Goal: Task Accomplishment & Management: Manage account settings

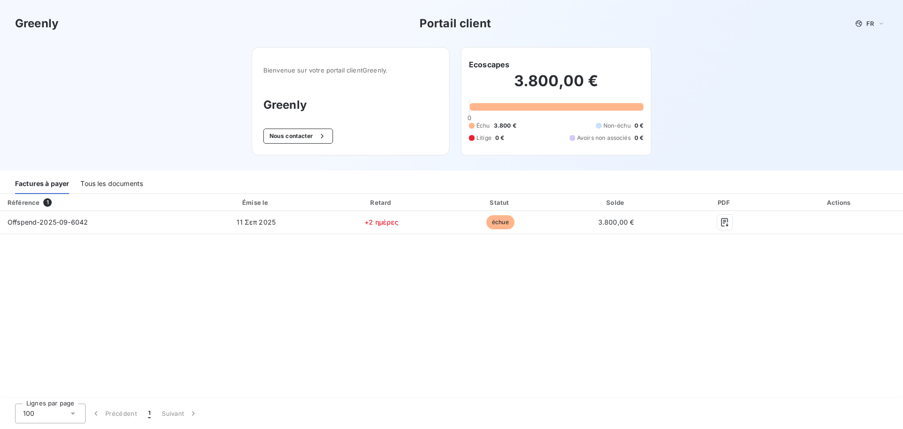
click at [116, 183] on div "Tous les documents" at bounding box center [111, 184] width 63 height 20
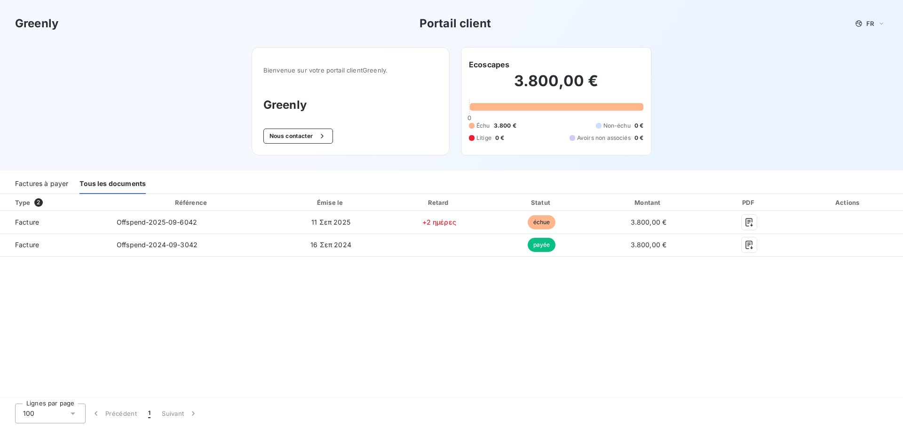
drag, startPoint x: 542, startPoint y: 109, endPoint x: 526, endPoint y: 109, distance: 16.5
click at [526, 109] on div at bounding box center [557, 107] width 174 height 8
click at [885, 23] on div "FR" at bounding box center [870, 23] width 36 height 11
click at [867, 60] on span "Anglais" at bounding box center [869, 60] width 22 height 9
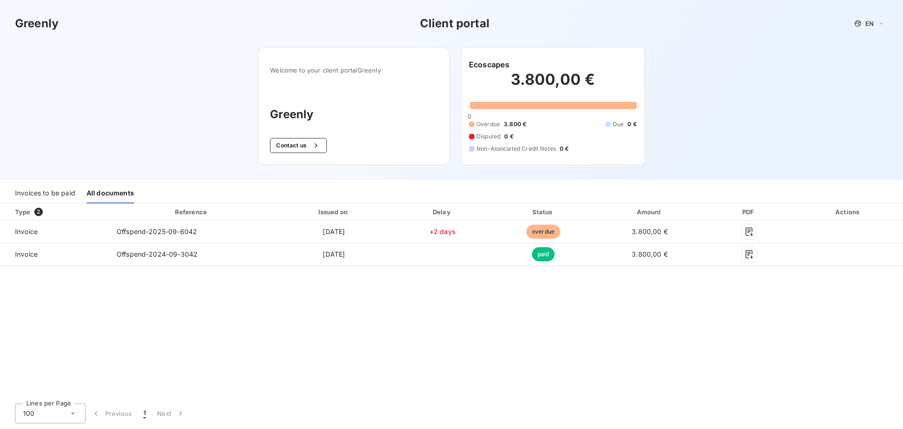
click at [536, 175] on div "Welcome to your client portal Greenly Greenly Contact us Ecoscapes 3.800,00 € 0…" at bounding box center [451, 113] width 416 height 133
click at [509, 167] on div "Welcome to your client portal Greenly Greenly Contact us Ecoscapes 3.800,00 € 0…" at bounding box center [451, 113] width 416 height 133
click at [678, 166] on div "Greenly Client portal EN Welcome to your client portal Greenly Greenly Contact …" at bounding box center [451, 90] width 903 height 180
click at [52, 190] on div "Invoices to be paid" at bounding box center [45, 193] width 60 height 20
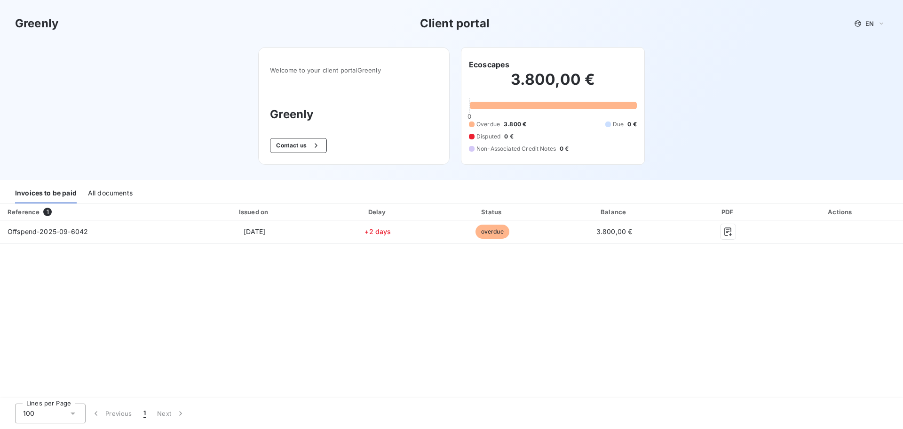
click at [108, 190] on div "All documents" at bounding box center [110, 193] width 45 height 20
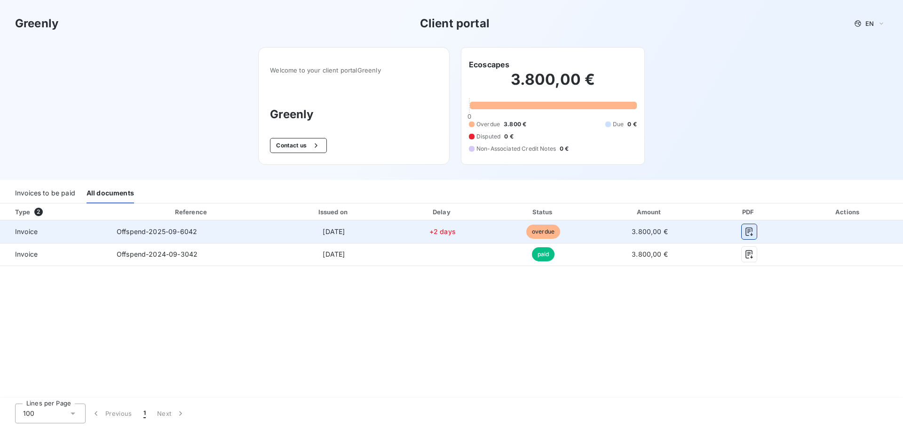
click at [753, 229] on icon "button" at bounding box center [749, 231] width 9 height 9
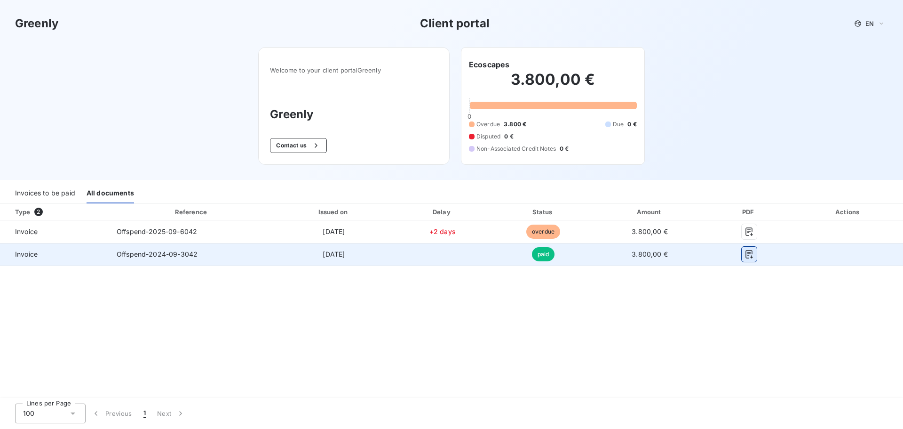
click at [748, 254] on icon "button" at bounding box center [749, 253] width 9 height 9
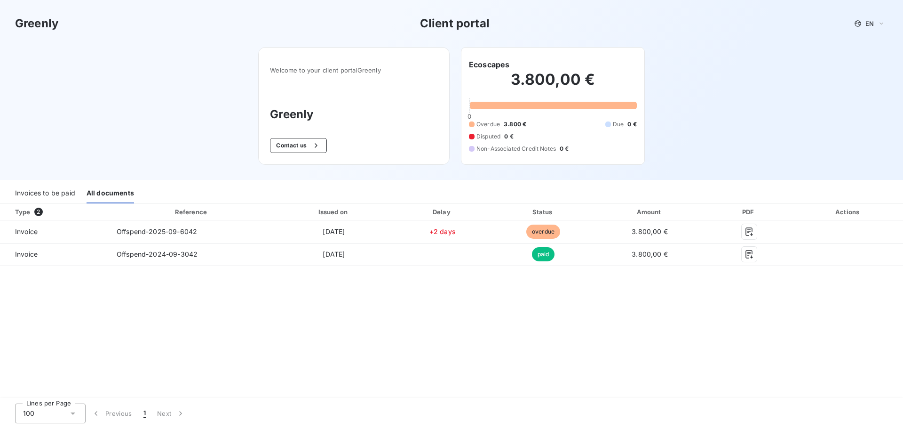
click at [685, 76] on div "Greenly Client portal EN Welcome to your client portal Greenly Greenly Contact …" at bounding box center [451, 90] width 903 height 180
click at [296, 145] on button "Contact us" at bounding box center [298, 145] width 57 height 15
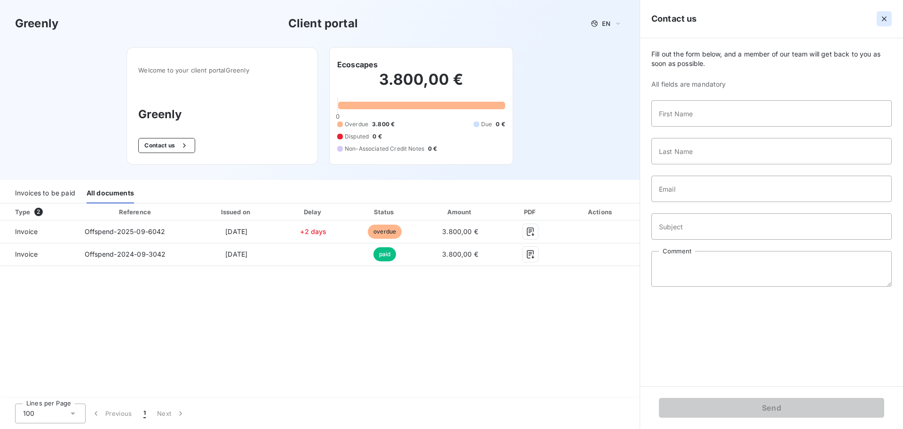
click at [885, 18] on icon "button" at bounding box center [884, 18] width 5 height 5
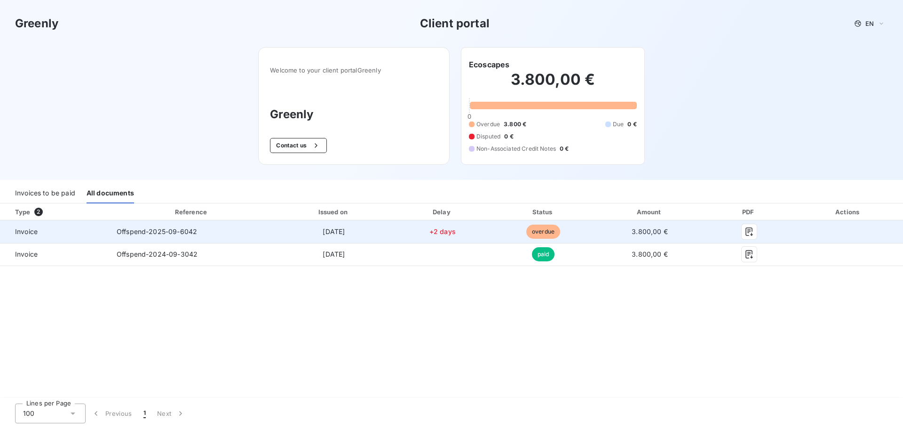
click at [540, 232] on span "overdue" at bounding box center [543, 231] width 34 height 14
click at [538, 232] on span "overdue" at bounding box center [543, 231] width 34 height 14
click at [500, 235] on td "overdue" at bounding box center [543, 231] width 103 height 23
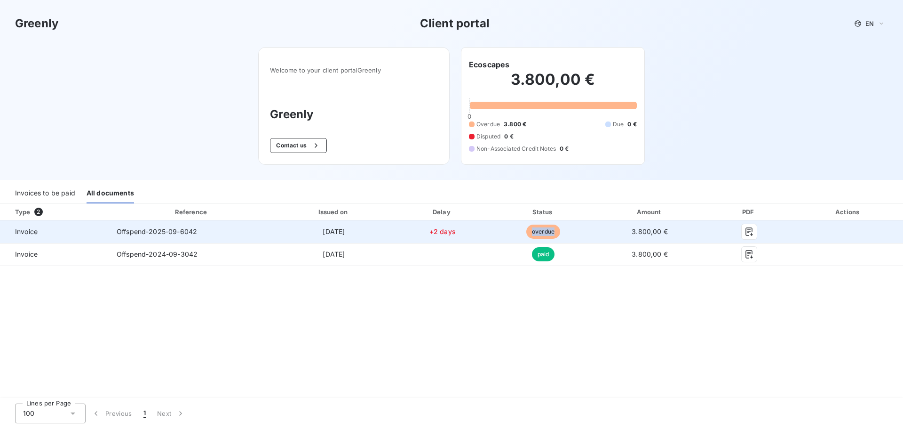
click at [500, 235] on td "overdue" at bounding box center [543, 231] width 103 height 23
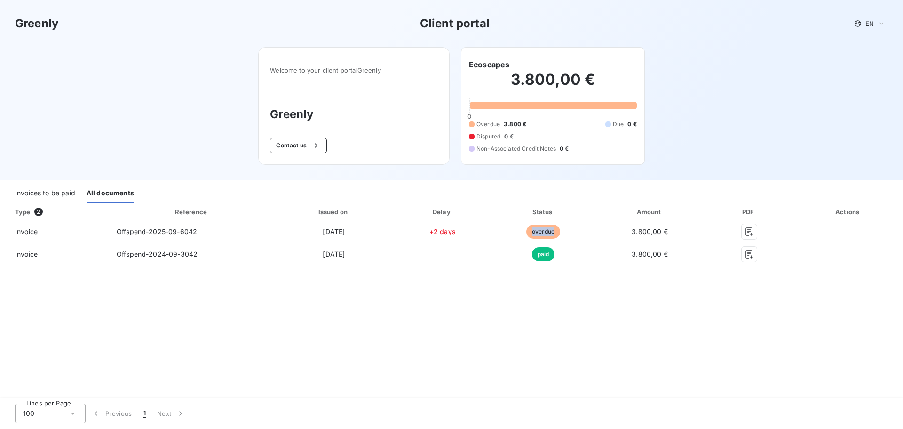
click at [49, 191] on div "Invoices to be paid" at bounding box center [45, 193] width 60 height 20
